Goal: Information Seeking & Learning: Learn about a topic

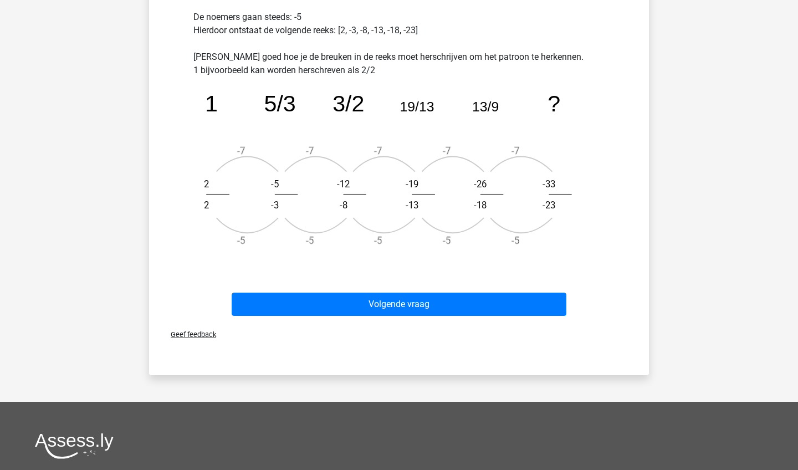
scroll to position [402, 0]
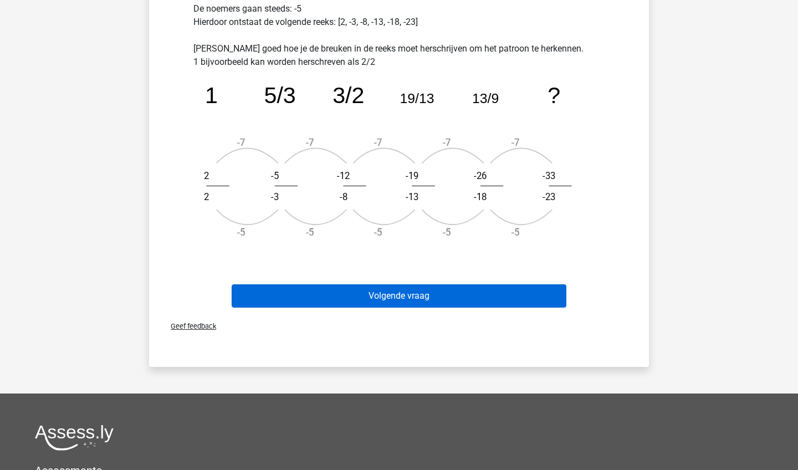
click at [291, 298] on button "Volgende vraag" at bounding box center [399, 295] width 335 height 23
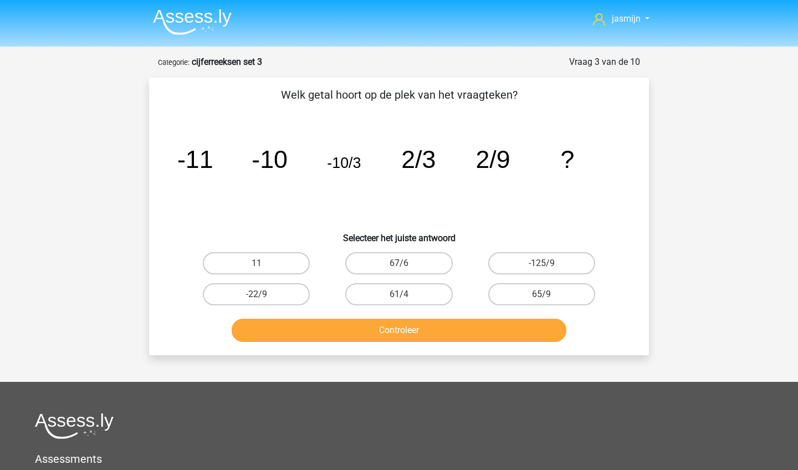
scroll to position [0, 0]
click at [513, 295] on label "65/9" at bounding box center [541, 294] width 107 height 22
click at [541, 295] on input "65/9" at bounding box center [544, 297] width 7 height 7
radio input "true"
click at [484, 330] on button "Controleer" at bounding box center [399, 329] width 335 height 23
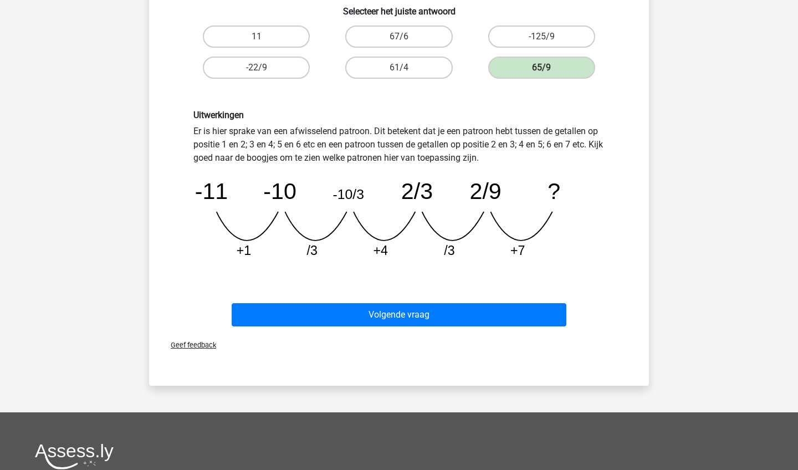
scroll to position [229, 0]
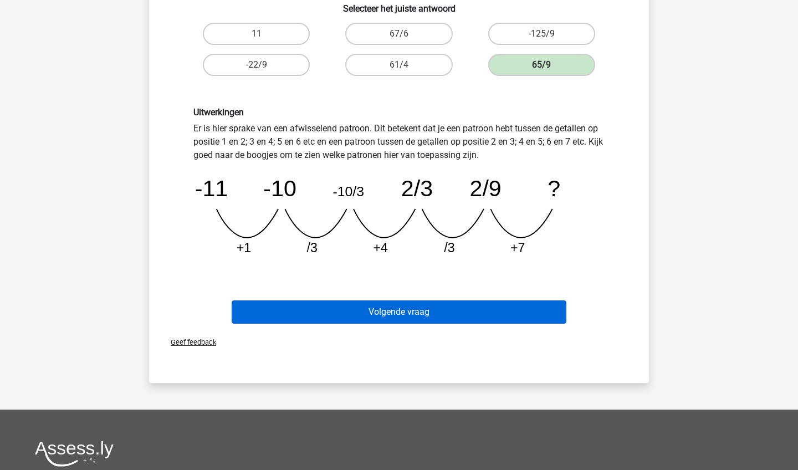
click at [433, 317] on button "Volgende vraag" at bounding box center [399, 311] width 335 height 23
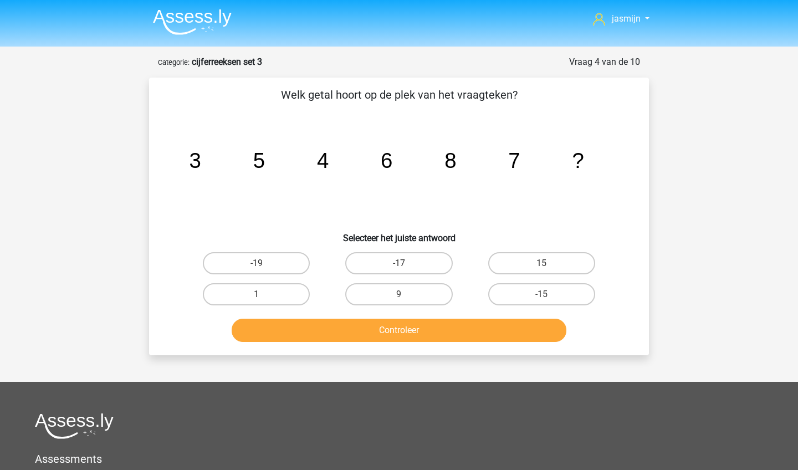
scroll to position [0, 0]
click at [433, 301] on label "9" at bounding box center [398, 294] width 107 height 22
click at [406, 301] on input "9" at bounding box center [402, 297] width 7 height 7
radio input "true"
click at [449, 339] on button "Controleer" at bounding box center [399, 329] width 335 height 23
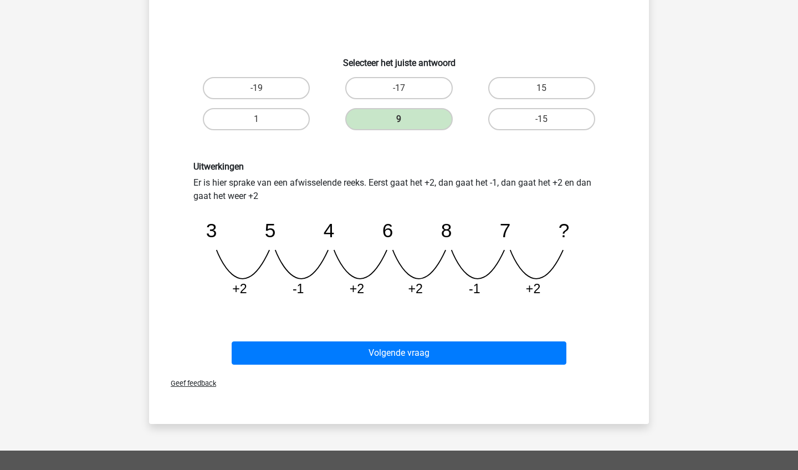
scroll to position [179, 0]
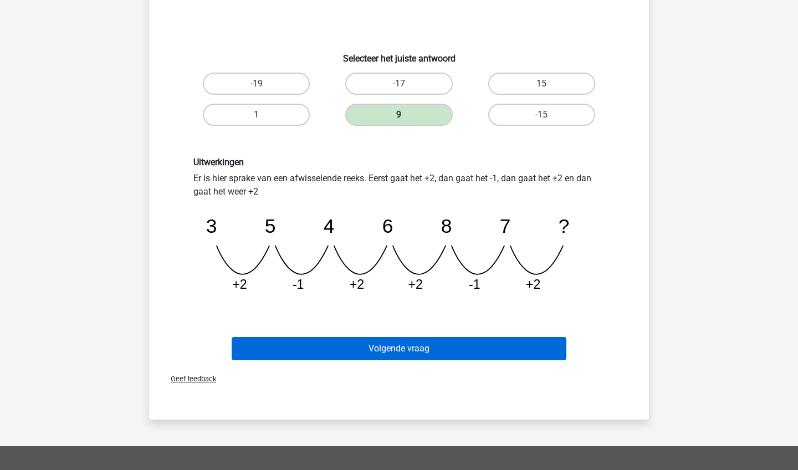
click at [445, 342] on button "Volgende vraag" at bounding box center [399, 348] width 335 height 23
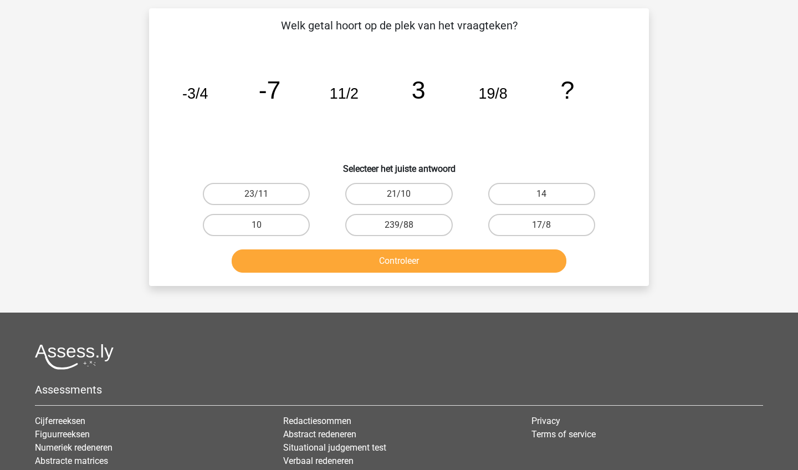
scroll to position [75, 0]
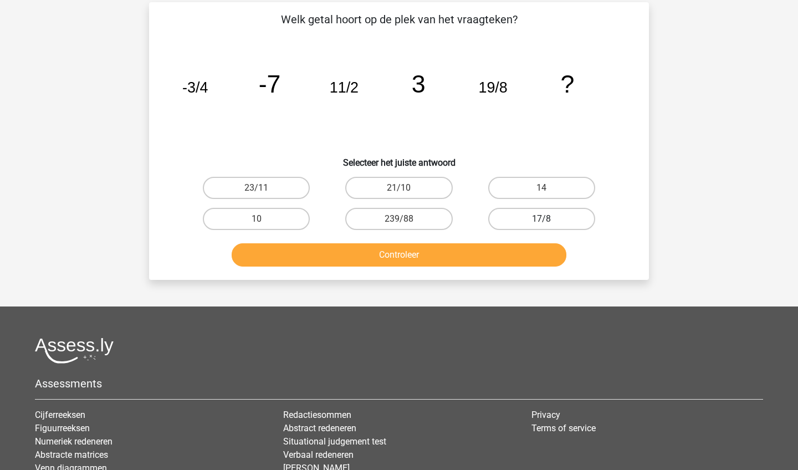
click at [561, 226] on label "17/8" at bounding box center [541, 219] width 107 height 22
click at [548, 226] on input "17/8" at bounding box center [544, 222] width 7 height 7
radio input "true"
click at [528, 253] on button "Controleer" at bounding box center [399, 254] width 335 height 23
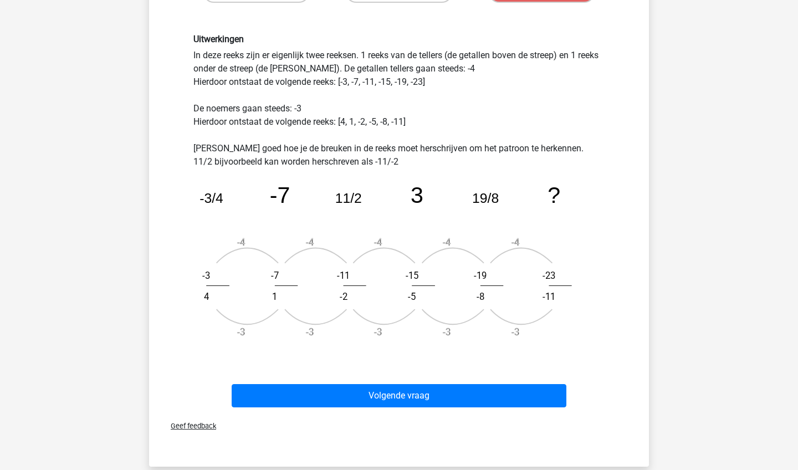
scroll to position [306, 0]
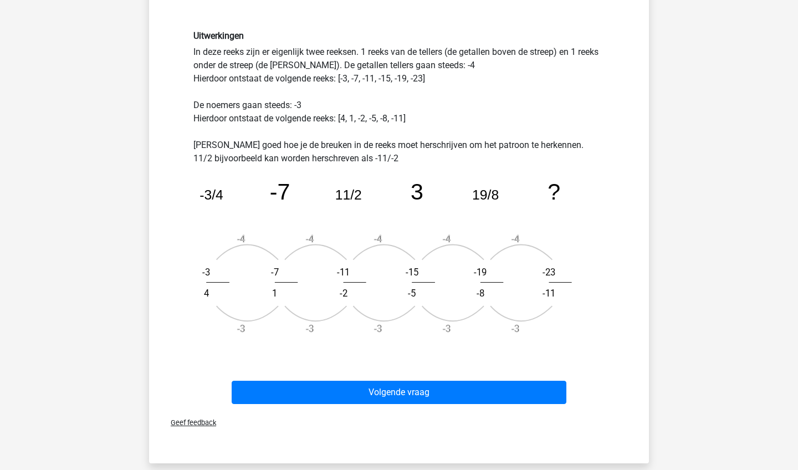
click at [492, 376] on div "Volgende vraag" at bounding box center [399, 390] width 464 height 37
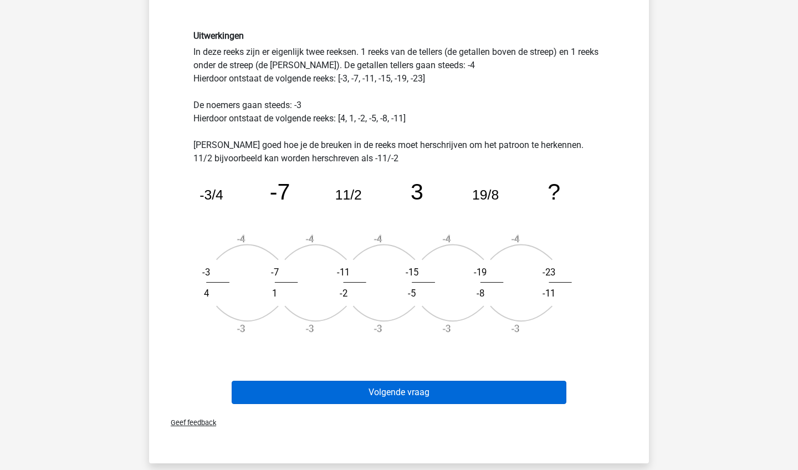
click at [491, 393] on button "Volgende vraag" at bounding box center [399, 392] width 335 height 23
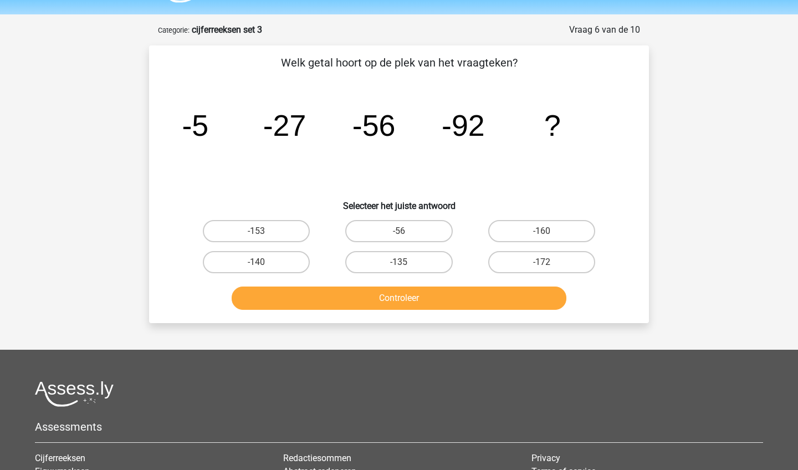
scroll to position [30, 0]
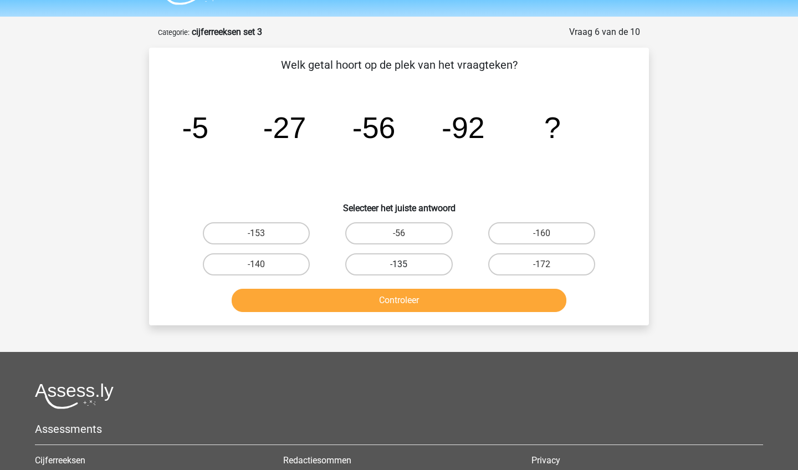
click at [419, 262] on label "-135" at bounding box center [398, 264] width 107 height 22
click at [406, 264] on input "-135" at bounding box center [402, 267] width 7 height 7
radio input "true"
click at [410, 299] on button "Controleer" at bounding box center [399, 300] width 335 height 23
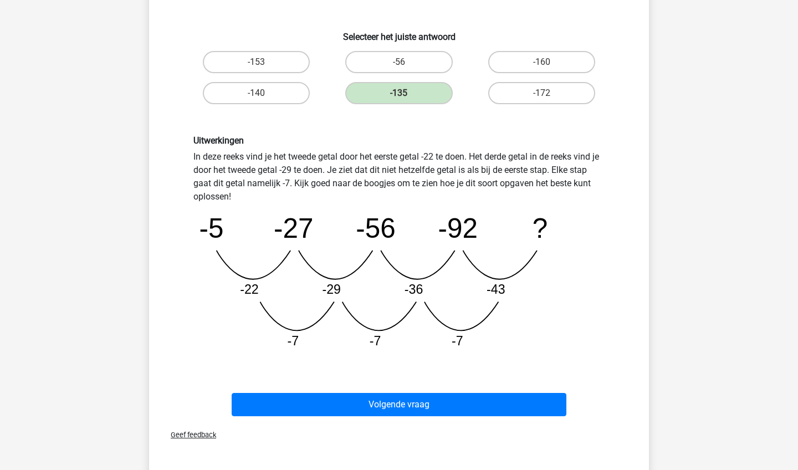
scroll to position [254, 0]
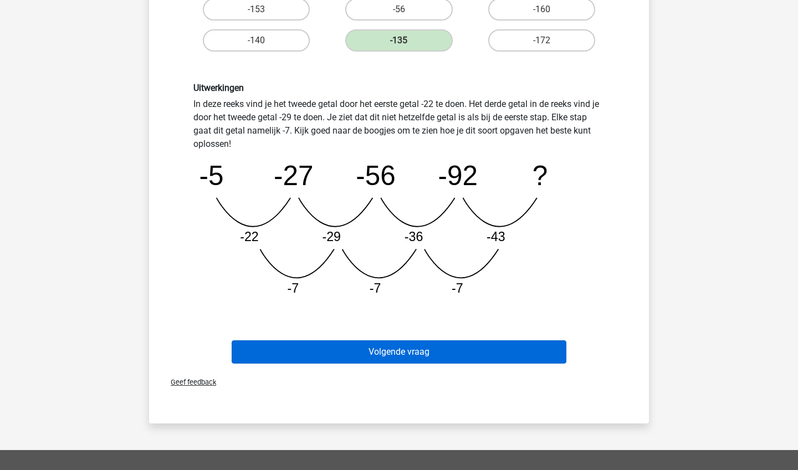
click at [401, 349] on button "Volgende vraag" at bounding box center [399, 351] width 335 height 23
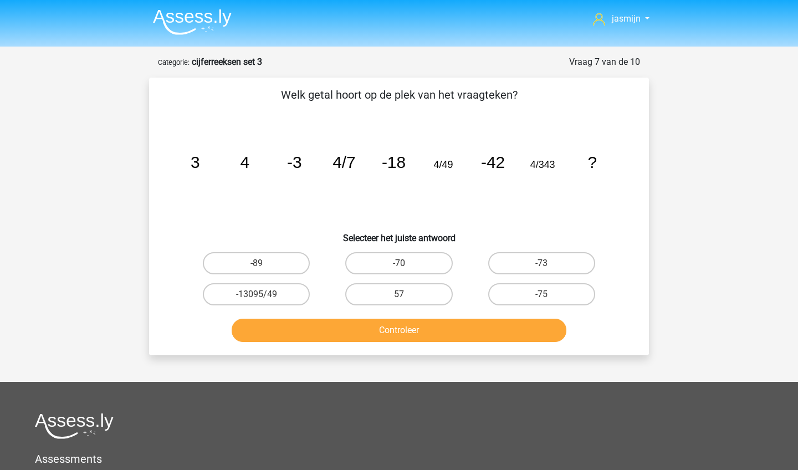
scroll to position [0, 0]
click at [521, 295] on label "-75" at bounding box center [541, 294] width 107 height 22
click at [541, 295] on input "-75" at bounding box center [544, 297] width 7 height 7
radio input "true"
click at [507, 320] on button "Controleer" at bounding box center [399, 329] width 335 height 23
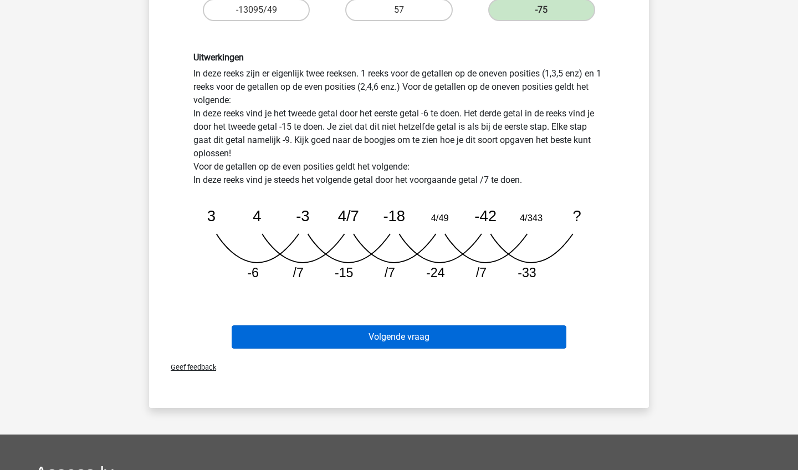
scroll to position [300, 0]
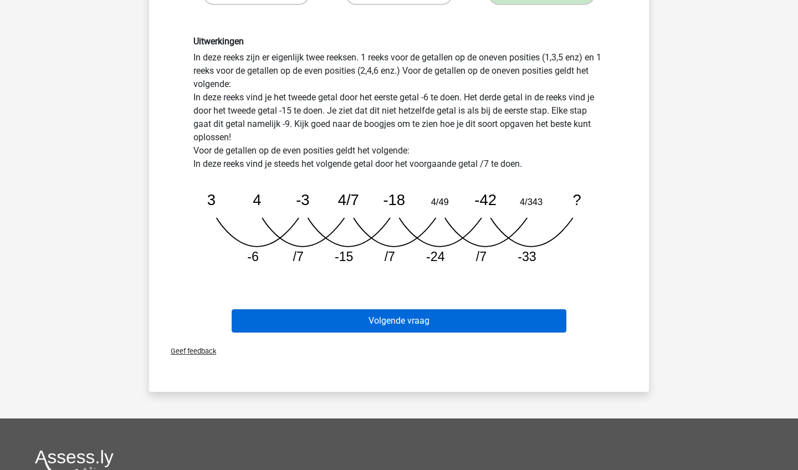
click at [465, 322] on button "Volgende vraag" at bounding box center [399, 320] width 335 height 23
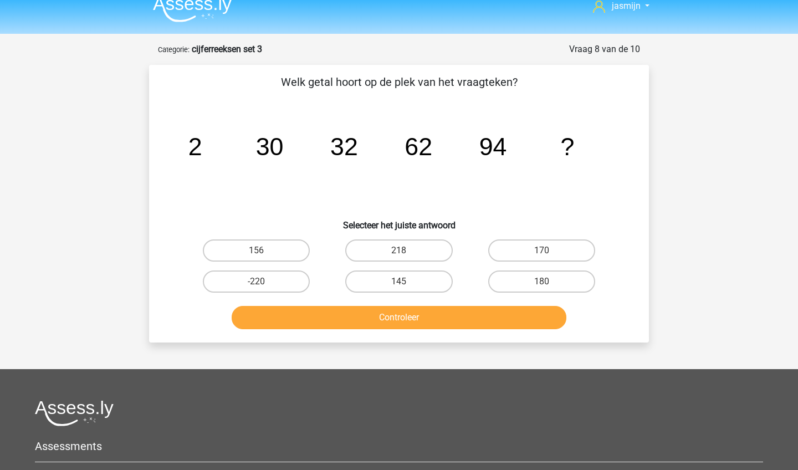
scroll to position [0, 0]
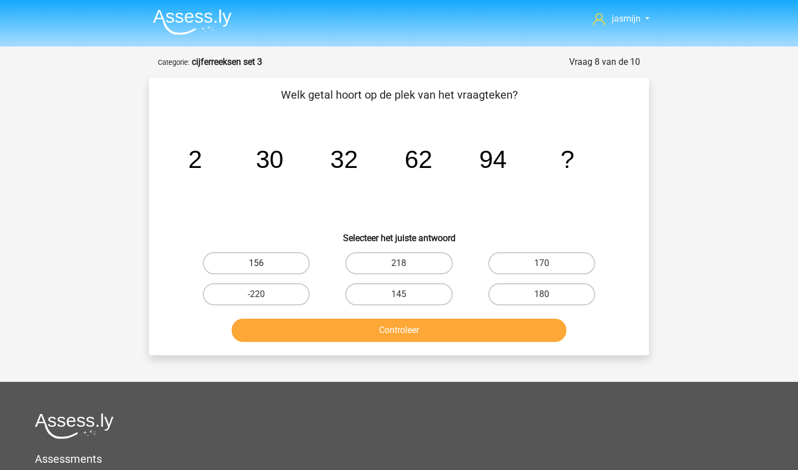
click at [297, 267] on label "156" at bounding box center [256, 263] width 107 height 22
click at [264, 267] on input "156" at bounding box center [259, 266] width 7 height 7
radio input "true"
click at [325, 332] on button "Controleer" at bounding box center [399, 329] width 335 height 23
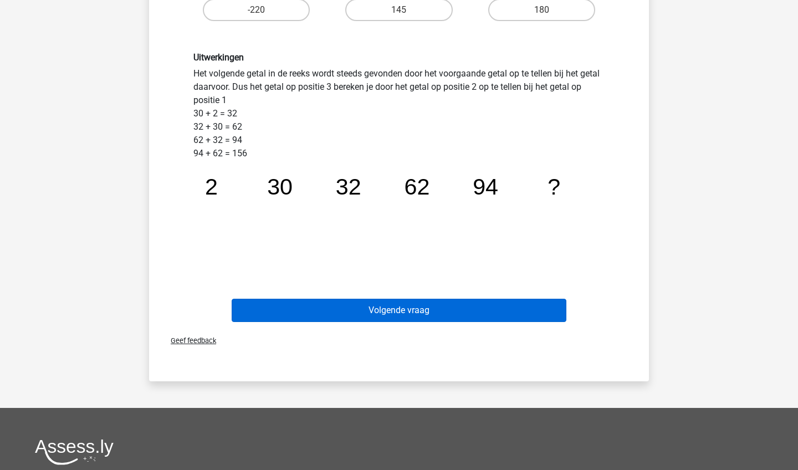
click at [330, 305] on button "Volgende vraag" at bounding box center [399, 310] width 335 height 23
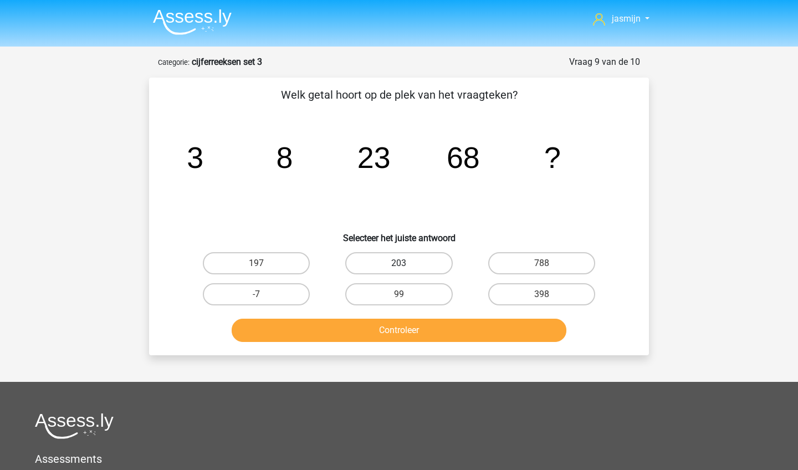
click at [389, 269] on label "203" at bounding box center [398, 263] width 107 height 22
click at [399, 269] on input "203" at bounding box center [402, 266] width 7 height 7
radio input "true"
click at [384, 325] on button "Controleer" at bounding box center [399, 329] width 335 height 23
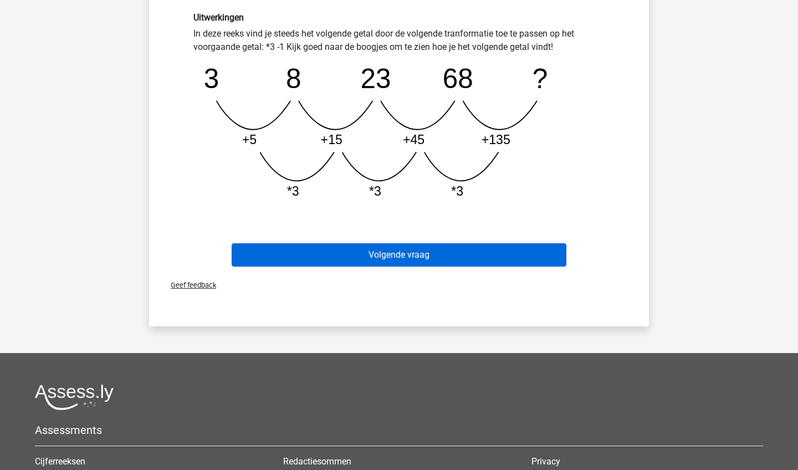
click at [510, 255] on button "Volgende vraag" at bounding box center [399, 254] width 335 height 23
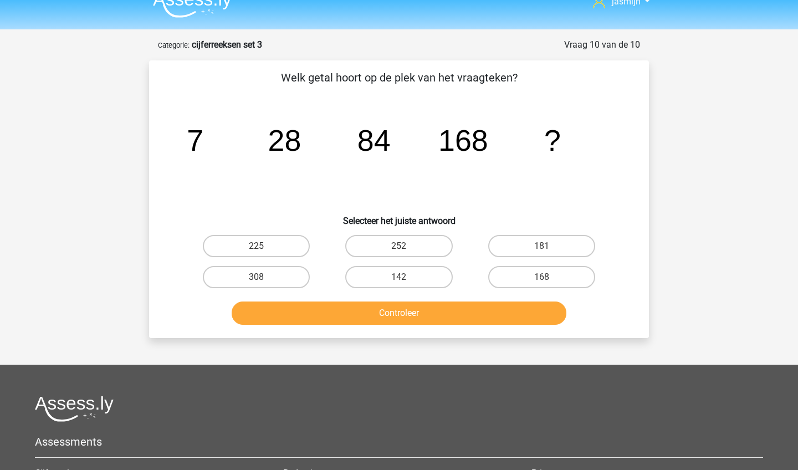
scroll to position [17, 0]
click at [530, 277] on label "168" at bounding box center [541, 277] width 107 height 22
click at [541, 277] on input "168" at bounding box center [544, 280] width 7 height 7
radio input "true"
click at [526, 309] on button "Controleer" at bounding box center [399, 312] width 335 height 23
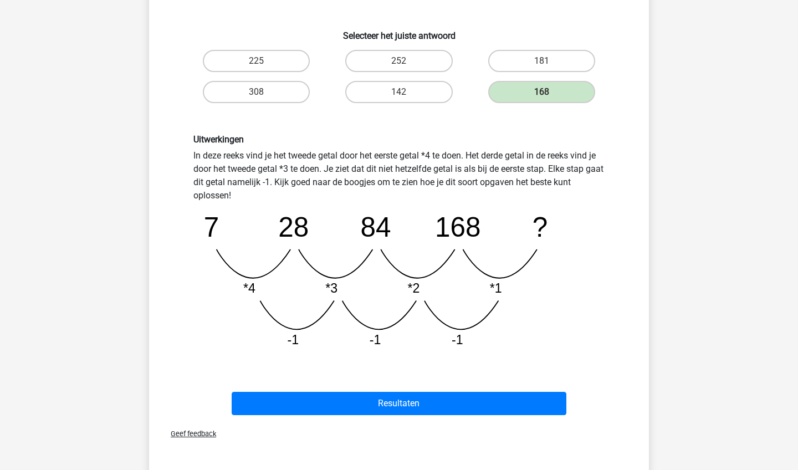
scroll to position [204, 0]
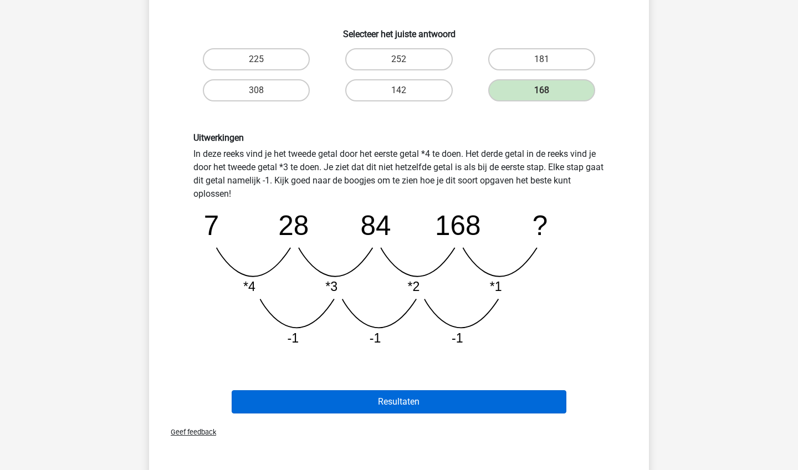
click at [506, 399] on button "Resultaten" at bounding box center [399, 401] width 335 height 23
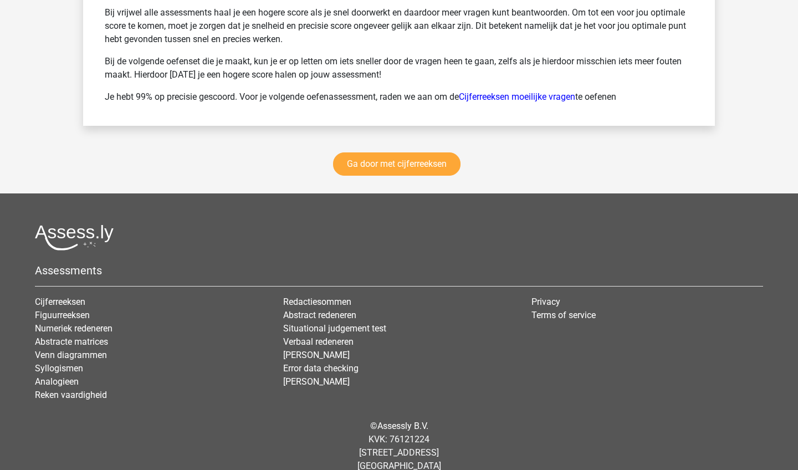
scroll to position [1586, 0]
click at [435, 169] on link "Ga door met cijferreeksen" at bounding box center [396, 163] width 127 height 23
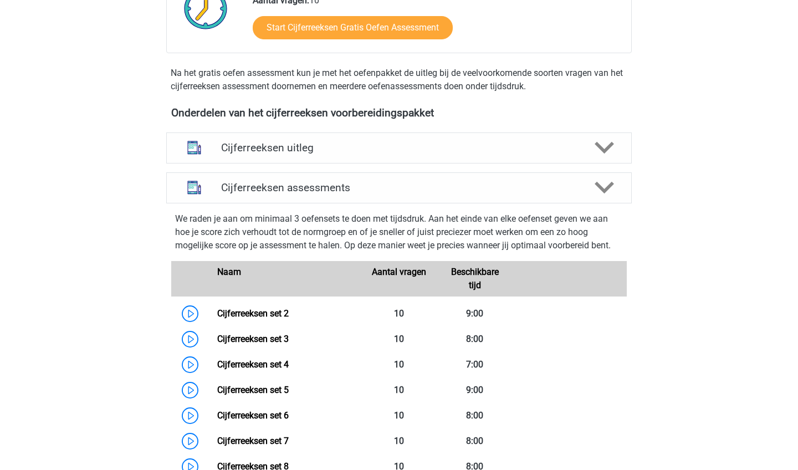
scroll to position [347, 0]
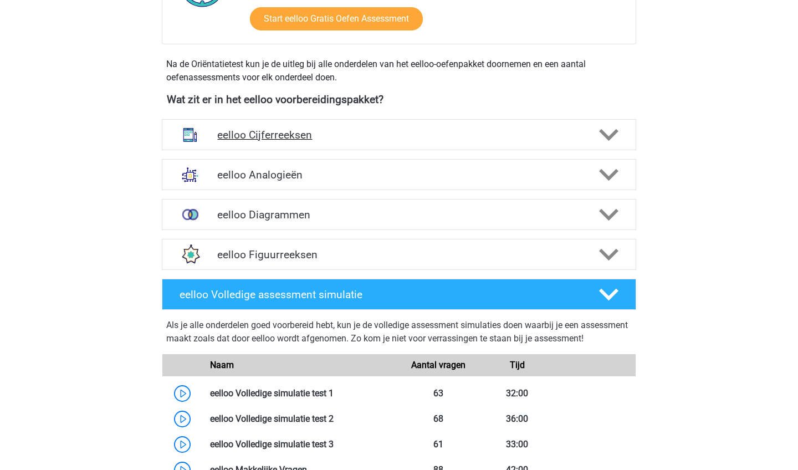
scroll to position [338, 0]
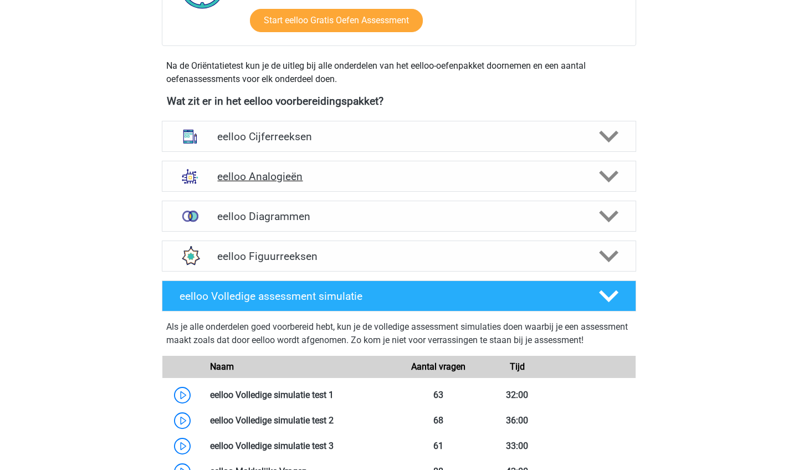
click at [281, 179] on h4 "eelloo Analogieën" at bounding box center [398, 176] width 363 height 13
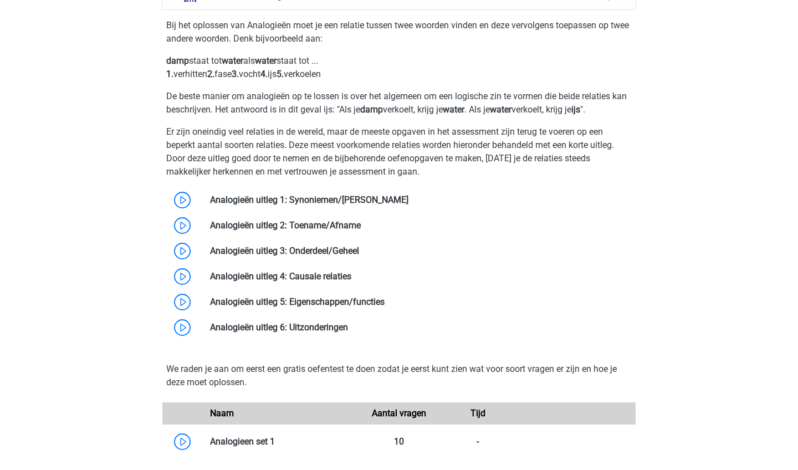
scroll to position [525, 0]
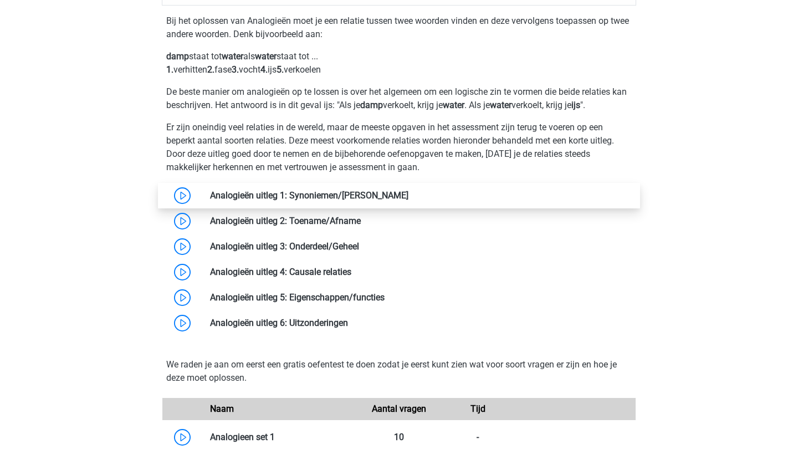
click at [408, 197] on link at bounding box center [408, 195] width 0 height 11
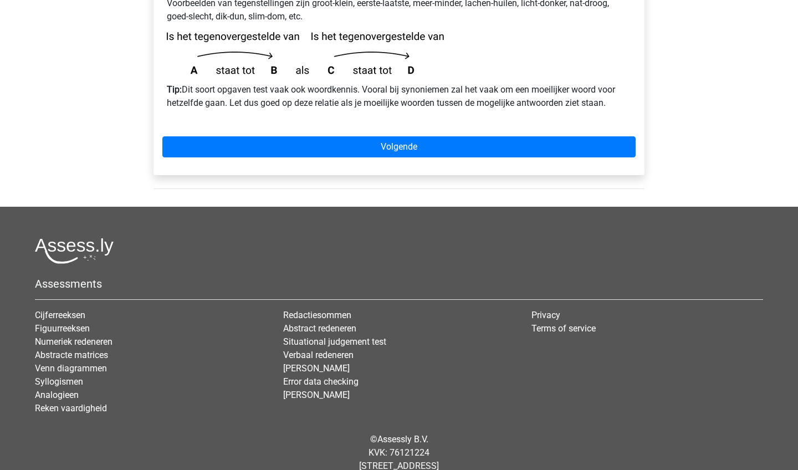
scroll to position [399, 0]
